Goal: Transaction & Acquisition: Obtain resource

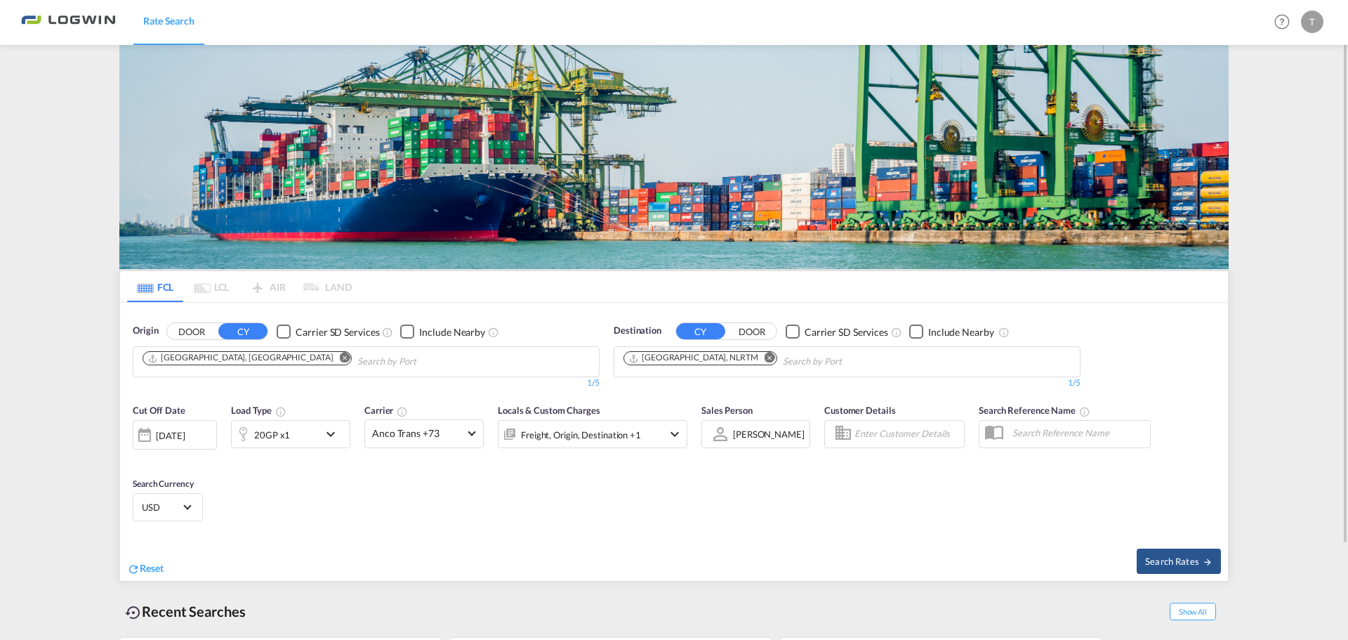
click at [327, 435] on md-icon "icon-chevron-down" at bounding box center [334, 434] width 24 height 17
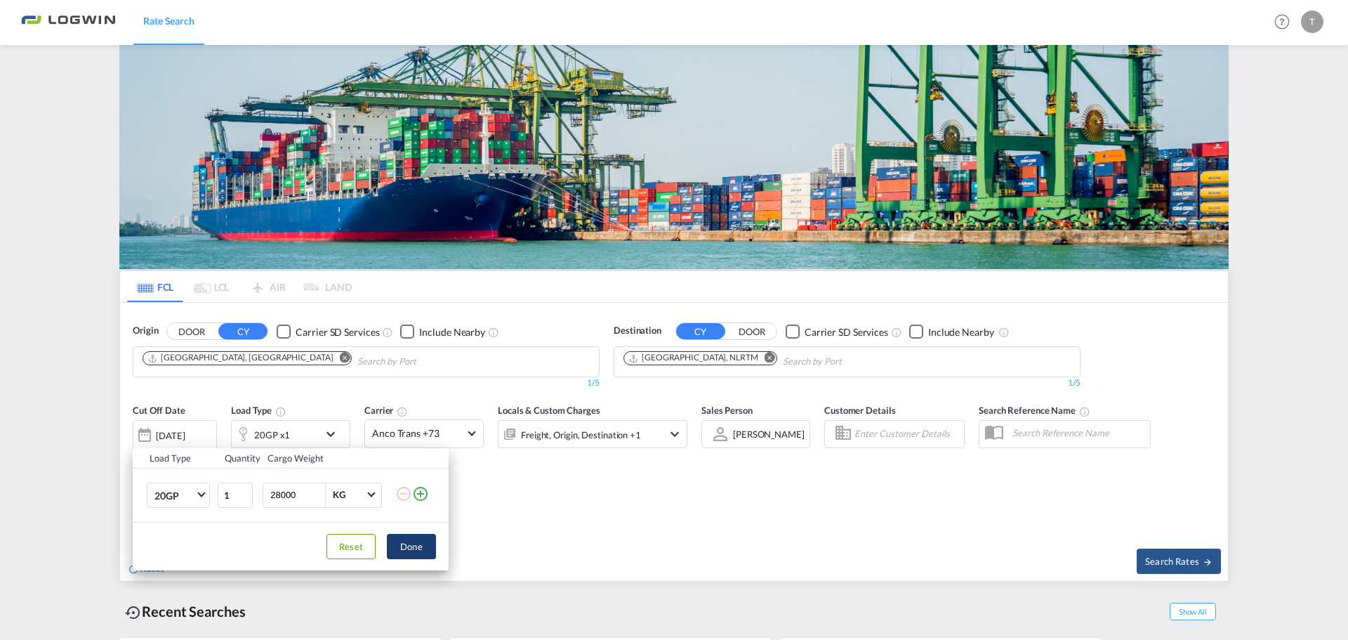
click at [424, 548] on button "Done" at bounding box center [411, 546] width 49 height 25
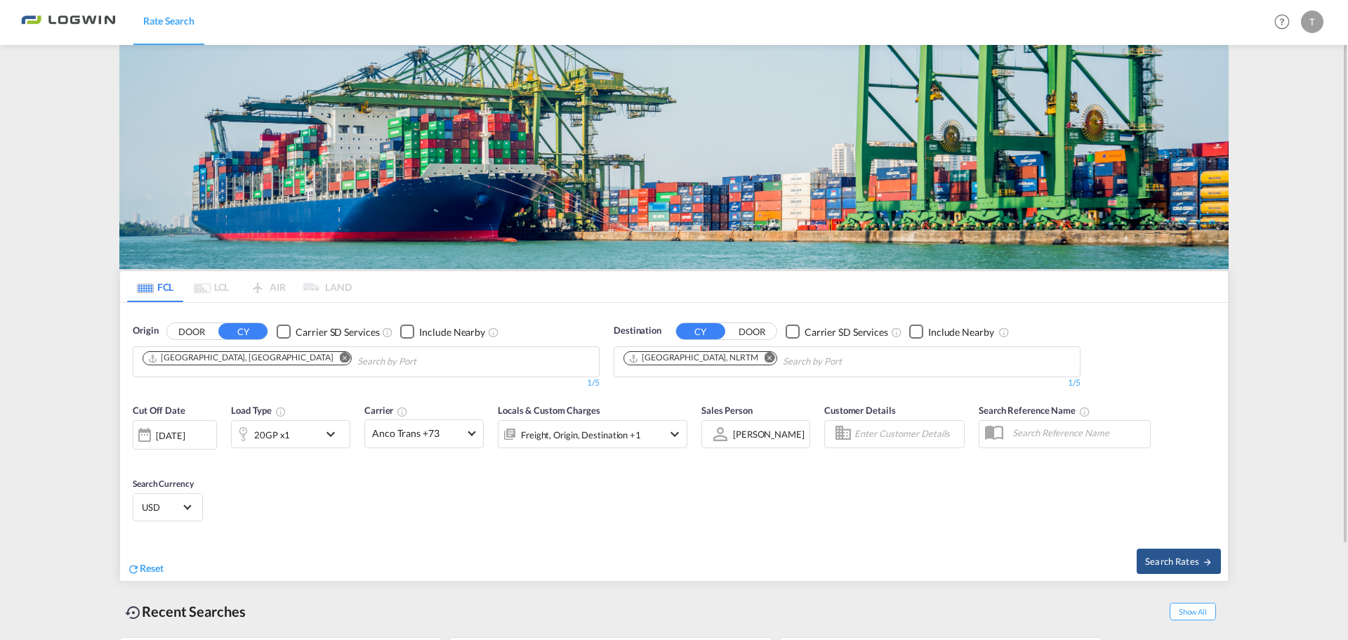
click at [210, 435] on div "[DATE]" at bounding box center [175, 434] width 84 height 29
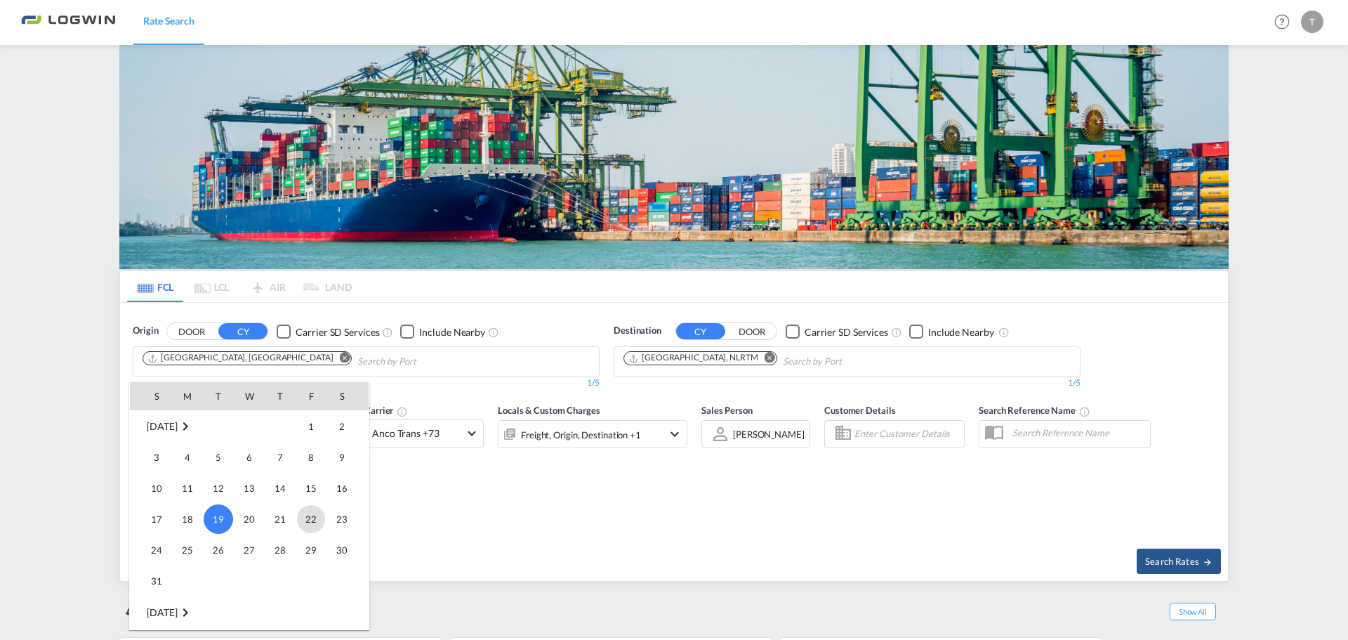
scroll to position [628, 0]
click at [193, 575] on span "1" at bounding box center [187, 573] width 28 height 28
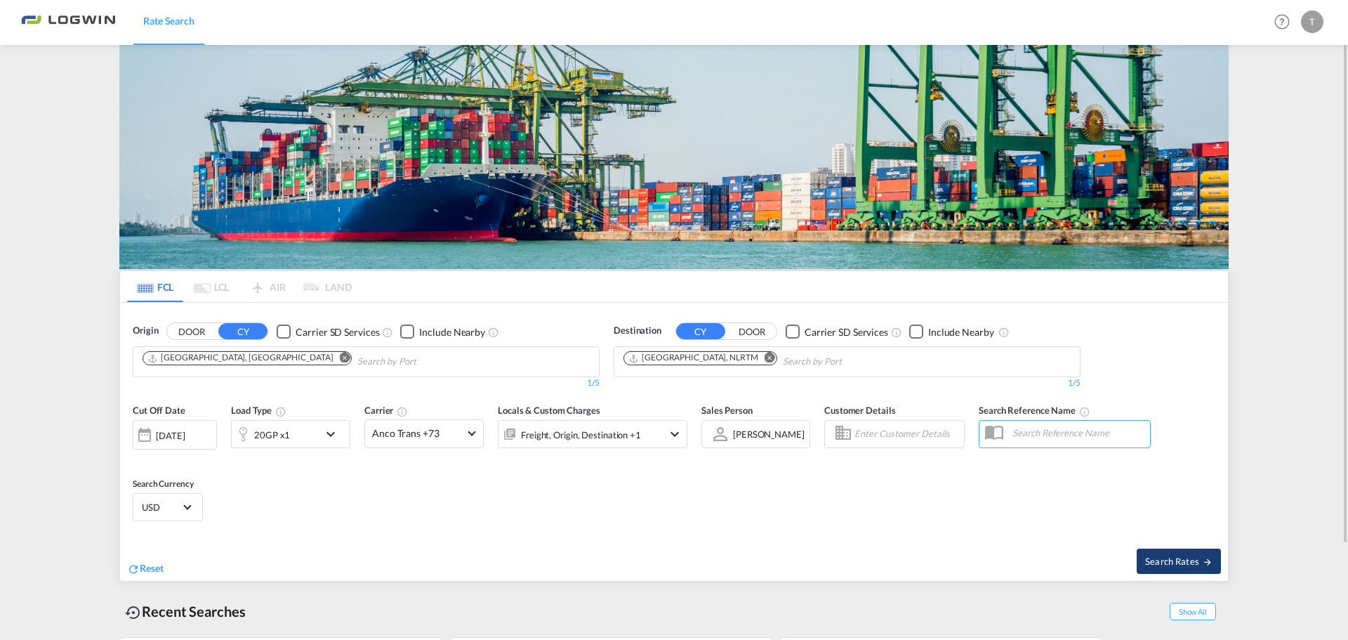
click at [1149, 556] on span "Search Rates" at bounding box center [1178, 560] width 67 height 11
type input "CNSHA to NLRTM / [DATE]"
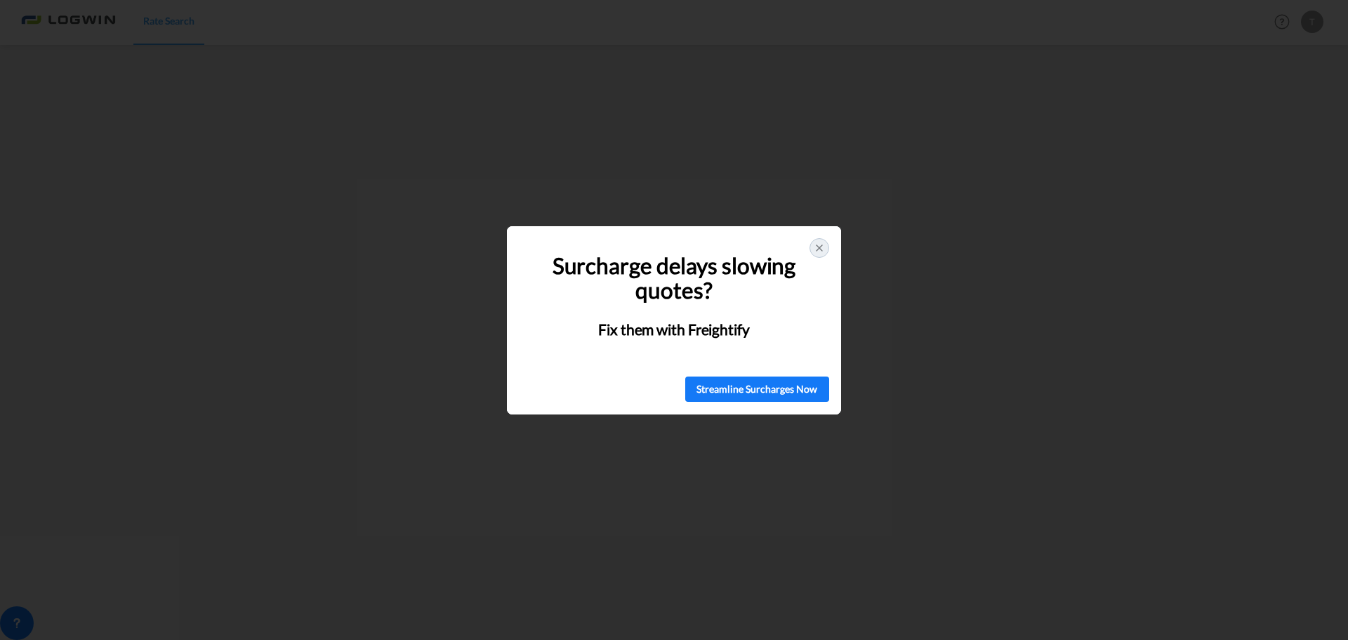
click at [818, 251] on icon at bounding box center [819, 247] width 11 height 11
